Goal: Task Accomplishment & Management: Use online tool/utility

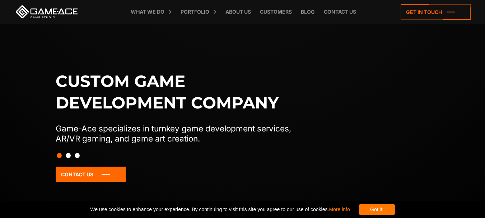
click at [395, 211] on div "Got it!" at bounding box center [377, 209] width 36 height 11
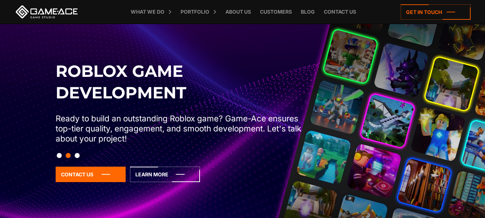
drag, startPoint x: 420, startPoint y: 126, endPoint x: 304, endPoint y: 124, distance: 115.4
click at [304, 124] on div "Roblox Game Development Ready to build an outstanding Roblox game? Game-Ace ens…" at bounding box center [243, 131] width 382 height 143
drag, startPoint x: 304, startPoint y: 124, endPoint x: 330, endPoint y: 122, distance: 25.9
click at [304, 124] on p "Ready to build an outstanding Roblox game? Game-Ace ensures top-tier quality, e…" at bounding box center [181, 129] width 251 height 30
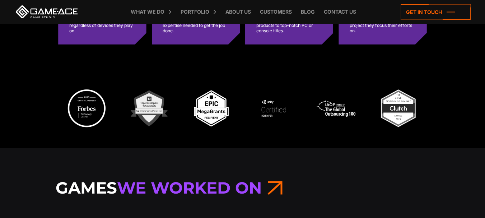
scroll to position [1904, 0]
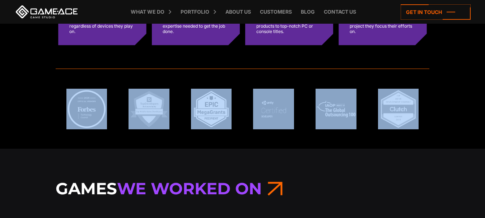
drag, startPoint x: 56, startPoint y: 99, endPoint x: 442, endPoint y: 116, distance: 386.6
click at [441, 116] on div at bounding box center [242, 108] width 485 height 79
click at [443, 116] on div at bounding box center [242, 108] width 485 height 79
drag, startPoint x: 453, startPoint y: 110, endPoint x: 84, endPoint y: 110, distance: 368.6
click at [85, 114] on div at bounding box center [242, 108] width 485 height 79
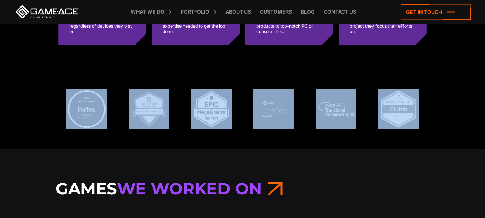
click at [43, 97] on div at bounding box center [242, 108] width 485 height 79
drag, startPoint x: 51, startPoint y: 91, endPoint x: 410, endPoint y: 121, distance: 360.9
click at [410, 121] on div at bounding box center [242, 108] width 485 height 79
click at [448, 112] on div at bounding box center [242, 108] width 485 height 79
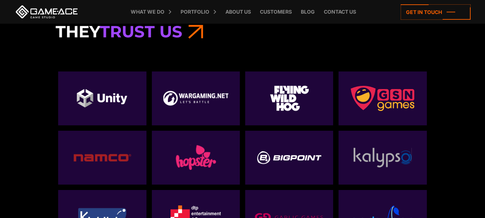
scroll to position [2371, 0]
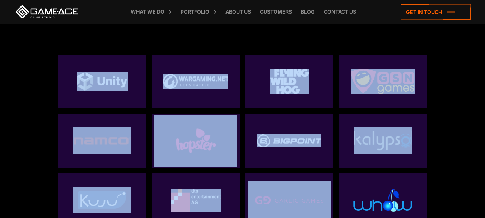
drag, startPoint x: 71, startPoint y: 78, endPoint x: 378, endPoint y: 176, distance: 322.5
click at [378, 176] on div at bounding box center [243, 138] width 374 height 178
click at [465, 163] on div "They Trust Us" at bounding box center [242, 119] width 485 height 289
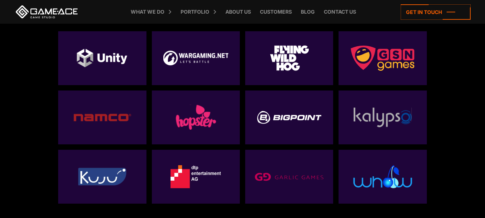
scroll to position [2407, 0]
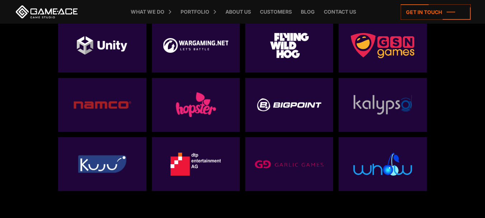
click at [281, 99] on img at bounding box center [289, 104] width 64 height 13
click at [281, 101] on img at bounding box center [289, 104] width 64 height 13
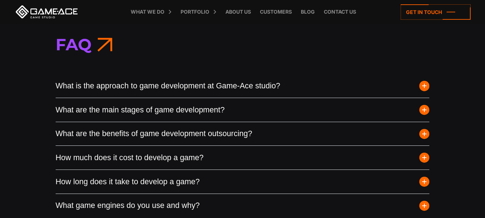
scroll to position [2623, 0]
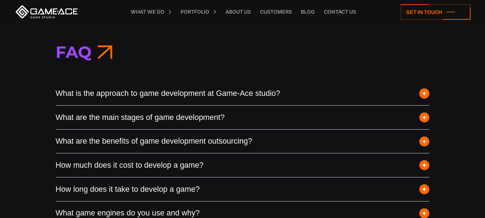
click at [235, 97] on button "What is the approach to game development at Game-Ace studio?" at bounding box center [243, 94] width 374 height 24
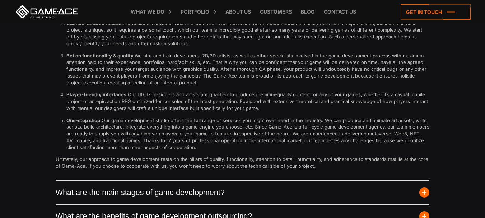
scroll to position [2910, 0]
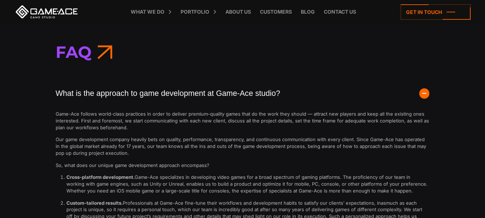
click at [237, 96] on button "What is the approach to game development at Game-Ace studio?" at bounding box center [243, 94] width 374 height 24
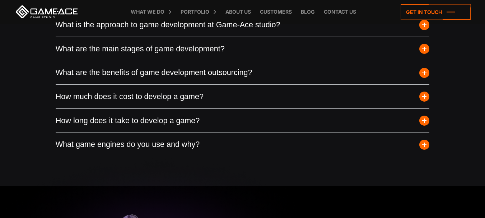
scroll to position [2695, 0]
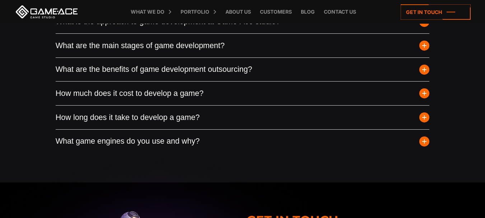
click at [240, 54] on button "What are the main stages of game development?" at bounding box center [243, 46] width 374 height 24
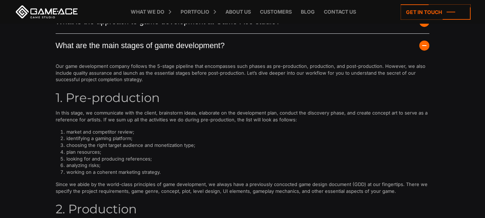
click at [240, 52] on button "What are the main stages of game development?" at bounding box center [243, 46] width 374 height 24
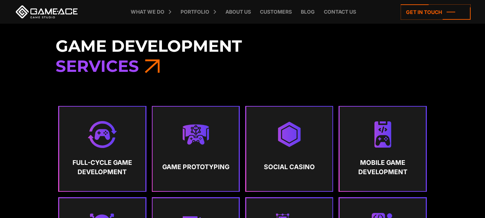
scroll to position [0, 0]
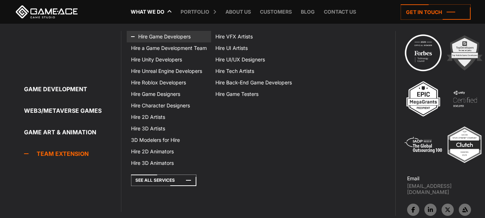
click at [177, 36] on link "Hire Game Developers" at bounding box center [169, 36] width 84 height 11
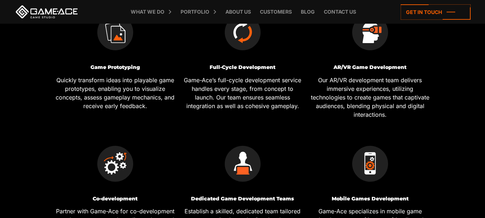
scroll to position [216, 0]
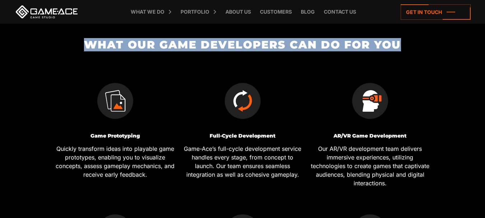
drag, startPoint x: 85, startPoint y: 45, endPoint x: 415, endPoint y: 26, distance: 330.3
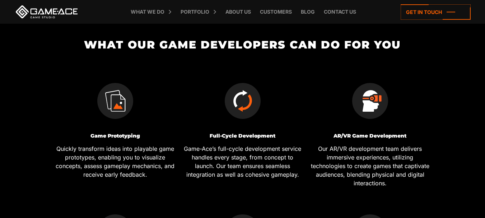
click at [336, 41] on h2 "What Our Game Developers Can Do for You" at bounding box center [242, 45] width 383 height 12
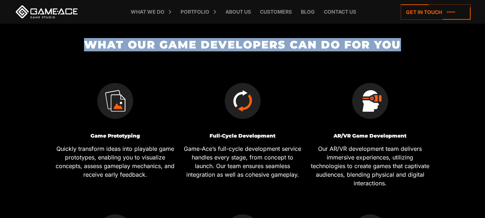
click at [336, 41] on h2 "What Our Game Developers Can Do for You" at bounding box center [242, 45] width 383 height 12
click at [259, 51] on h2 "What Our Game Developers Can Do for You" at bounding box center [242, 45] width 383 height 12
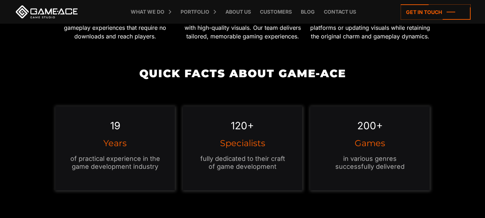
scroll to position [611, 0]
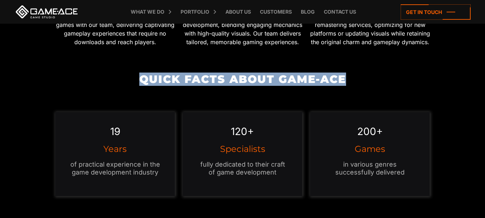
drag, startPoint x: 189, startPoint y: 76, endPoint x: 391, endPoint y: 69, distance: 202.4
click at [278, 84] on h2 "Quick Facts about Game-Ace" at bounding box center [242, 79] width 383 height 12
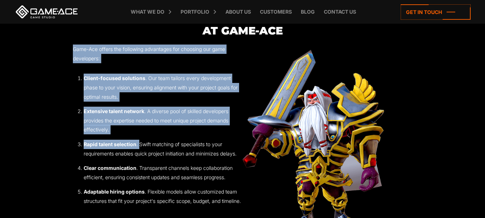
scroll to position [1006, 0]
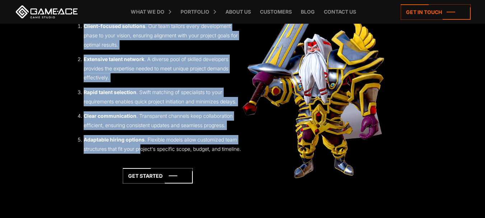
drag, startPoint x: 71, startPoint y: 103, endPoint x: 143, endPoint y: 153, distance: 87.3
click at [143, 152] on section "Benefits Of Choosing Game Developers at Game-Ace Game-Ace offers the following …" at bounding box center [242, 84] width 485 height 247
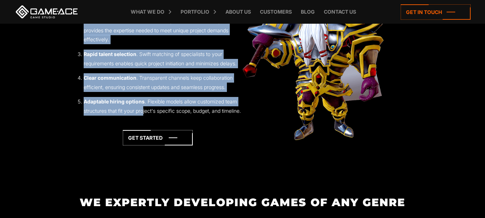
scroll to position [1150, 0]
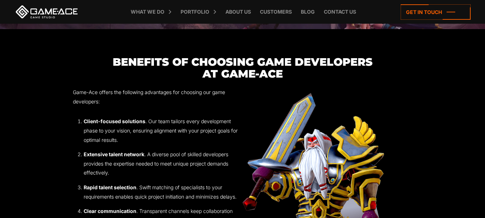
scroll to position [898, 0]
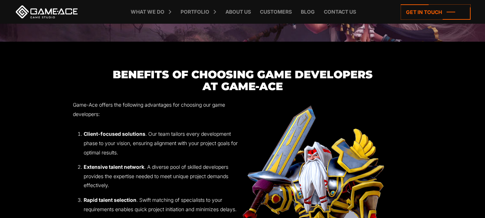
click at [199, 75] on h3 "Benefits Of Choosing Game Developers at Game-Ace" at bounding box center [243, 81] width 340 height 24
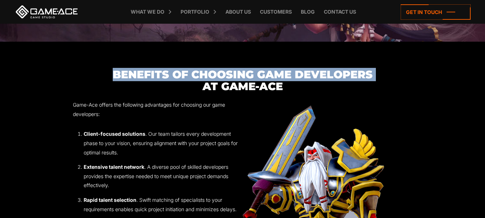
click at [199, 75] on h3 "Benefits Of Choosing Game Developers at Game-Ace" at bounding box center [243, 81] width 340 height 24
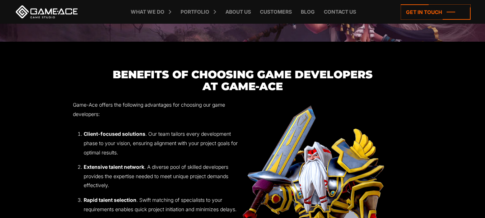
click at [275, 80] on h3 "Benefits Of Choosing Game Developers at Game-Ace" at bounding box center [243, 81] width 340 height 24
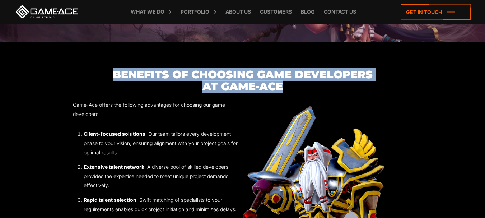
drag, startPoint x: 301, startPoint y: 89, endPoint x: 111, endPoint y: 80, distance: 190.7
click at [111, 80] on h3 "Benefits Of Choosing Game Developers at Game-Ace" at bounding box center [243, 81] width 340 height 24
copy h3 "Benefits Of Choosing Game Developers at Game-Ace"
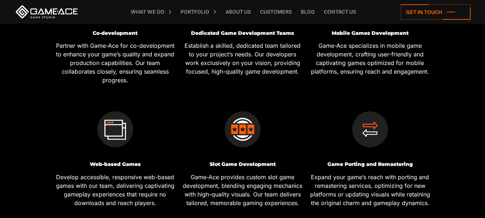
scroll to position [395, 0]
